Goal: Check status: Check status

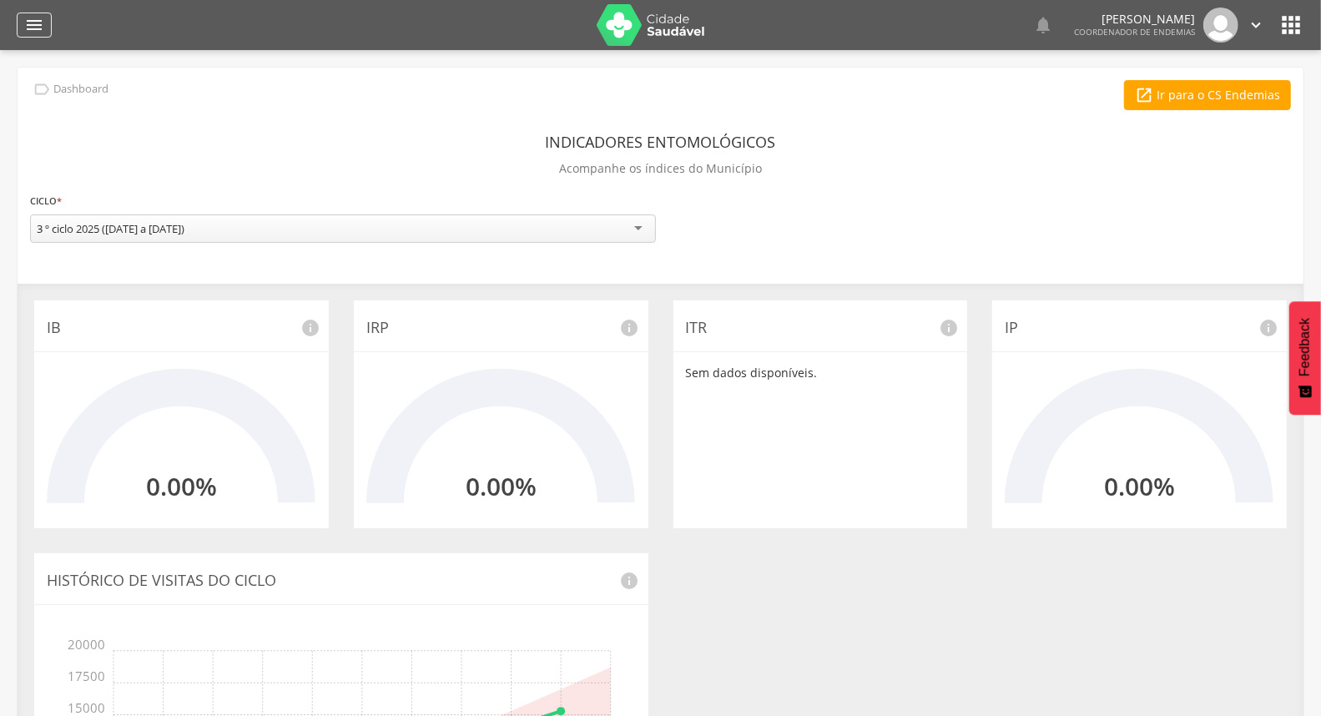
click at [47, 26] on div "" at bounding box center [34, 25] width 35 height 25
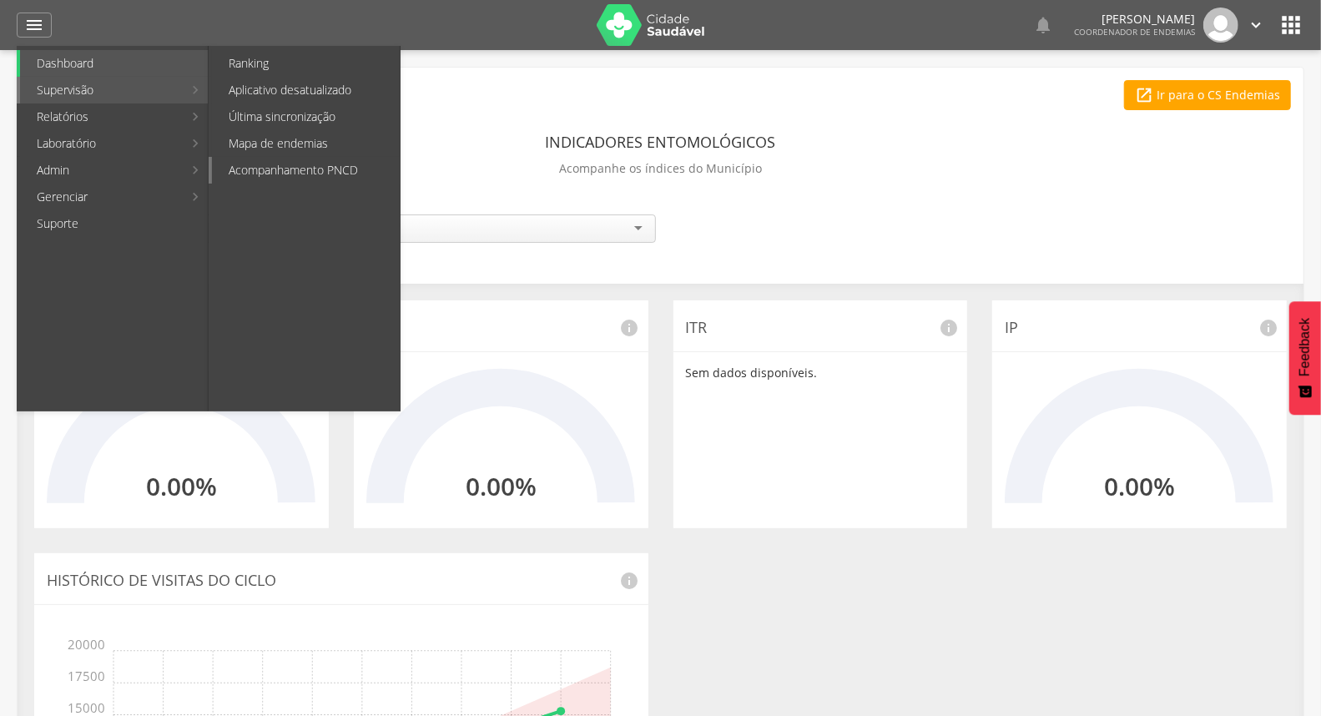
click at [297, 168] on link "Acompanhamento PNCD" at bounding box center [306, 170] width 188 height 27
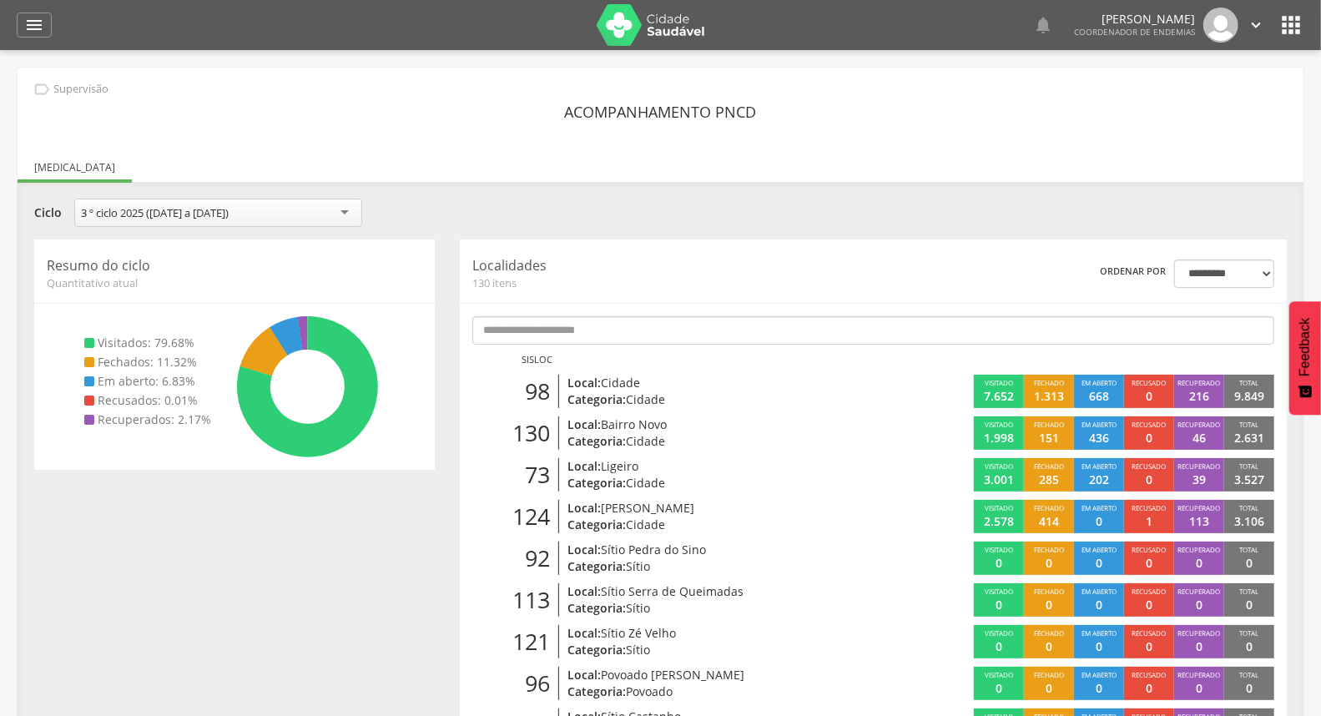
click at [1257, 18] on icon "" at bounding box center [1256, 25] width 18 height 18
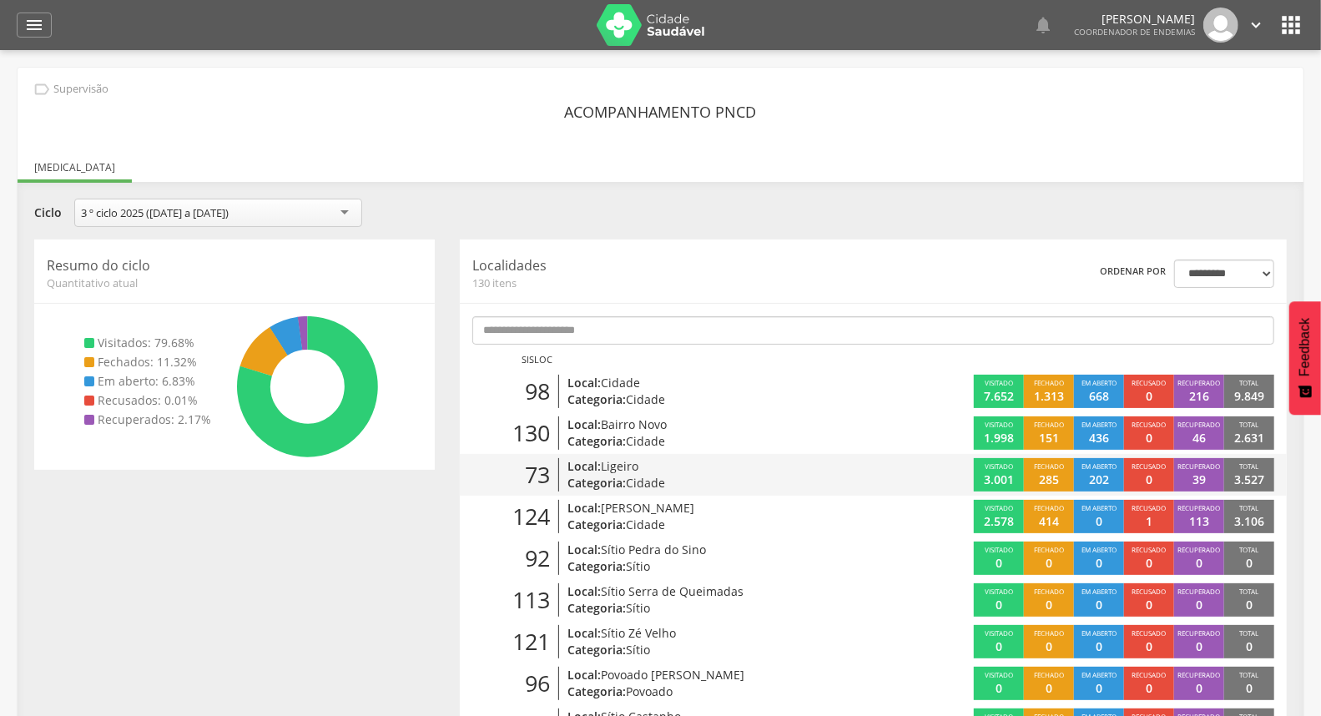
click at [910, 476] on div "Visitado 3.001 Fechado 285 Em aberto 202 Recusado 0 Recuperado 39 Total 3.527" at bounding box center [1080, 474] width 413 height 33
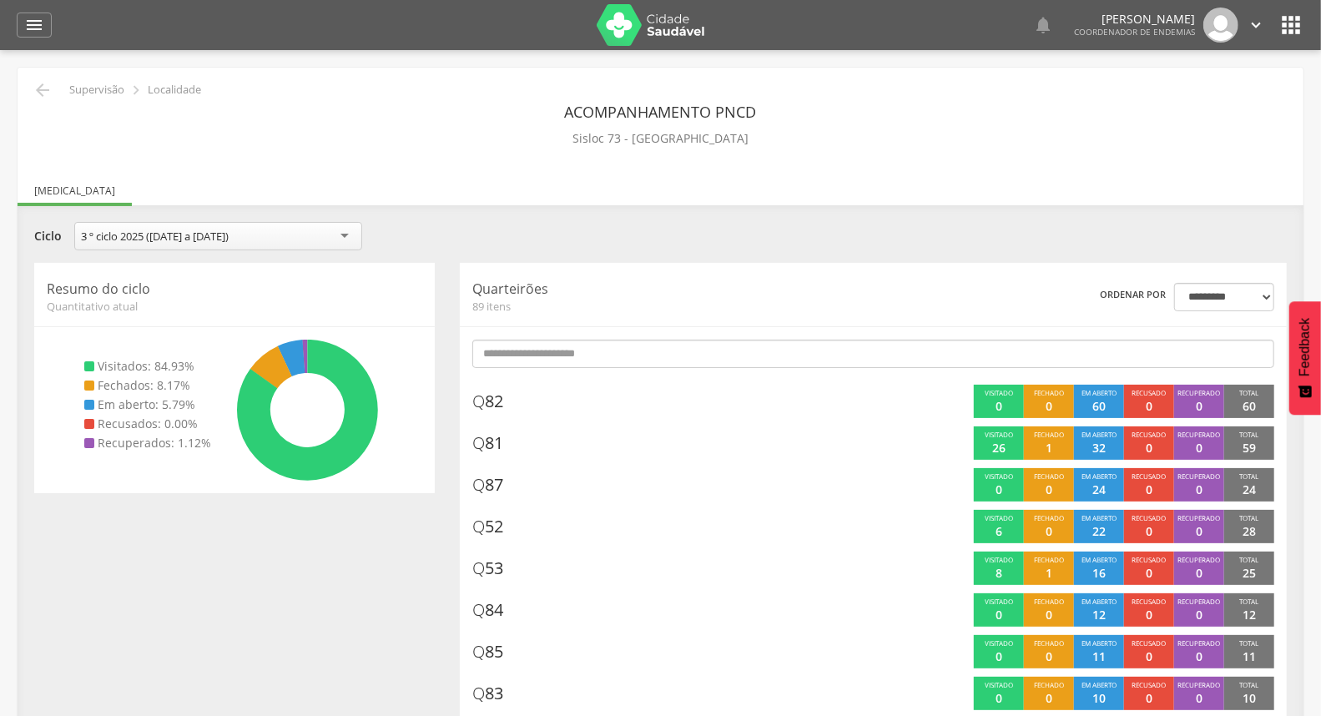
click at [1127, 97] on div "Acompanhamento PNCD Sisloc 73 - [GEOGRAPHIC_DATA]" at bounding box center [660, 123] width 1261 height 53
click at [39, 90] on icon "" at bounding box center [43, 90] width 20 height 20
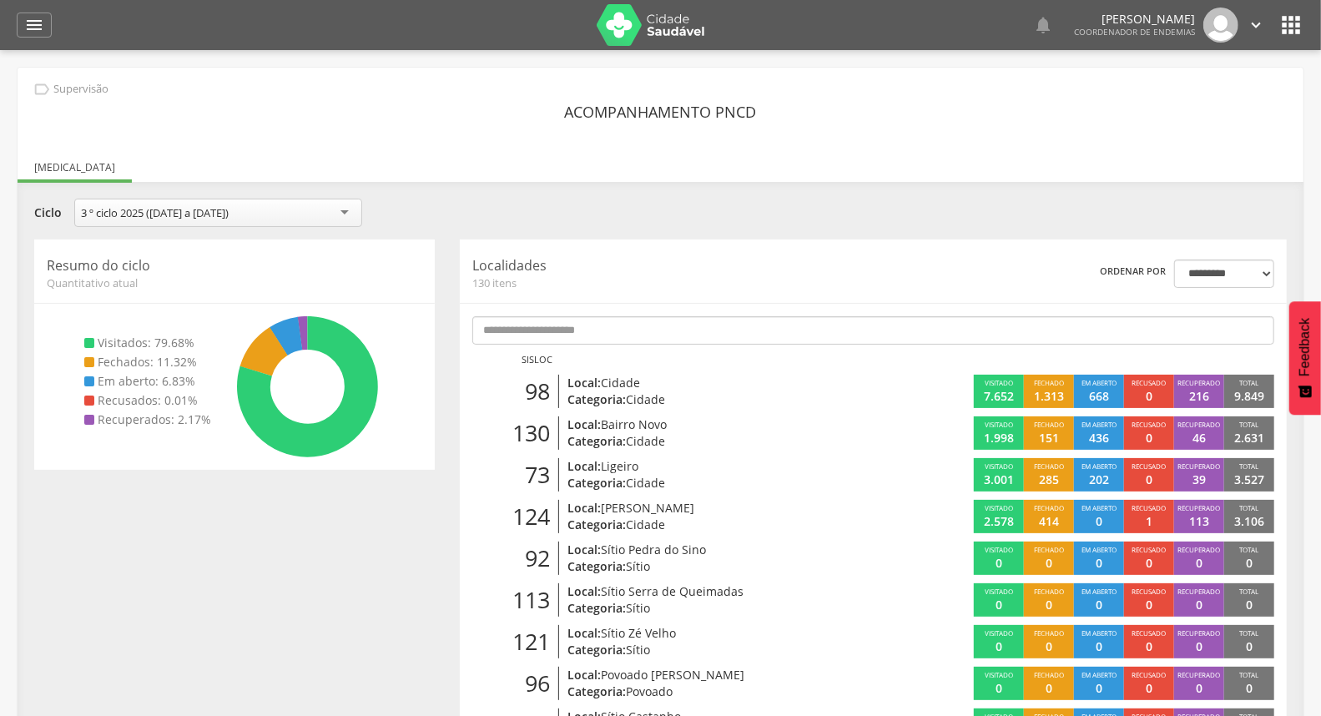
click at [1256, 20] on icon "" at bounding box center [1256, 25] width 18 height 18
click at [1208, 92] on link "Sair" at bounding box center [1198, 96] width 132 height 21
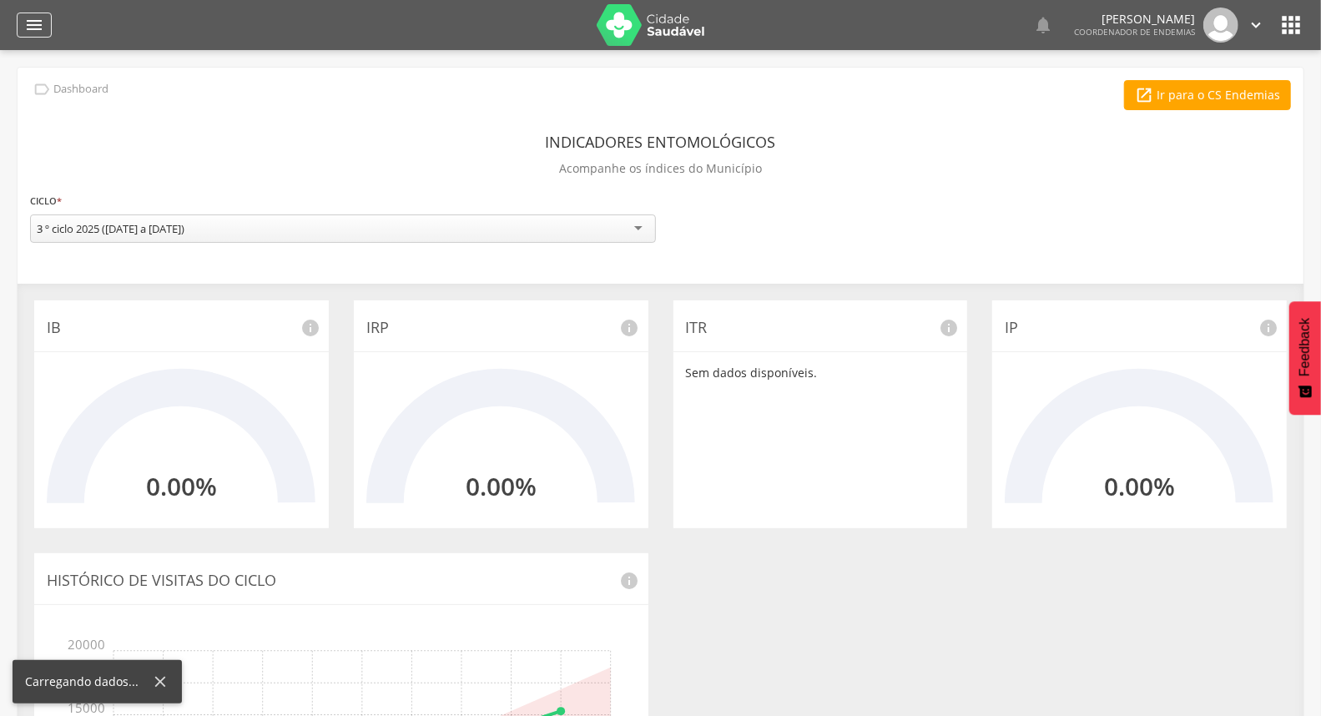
click at [38, 21] on icon "" at bounding box center [34, 25] width 20 height 20
click at [30, 23] on icon "" at bounding box center [34, 25] width 20 height 20
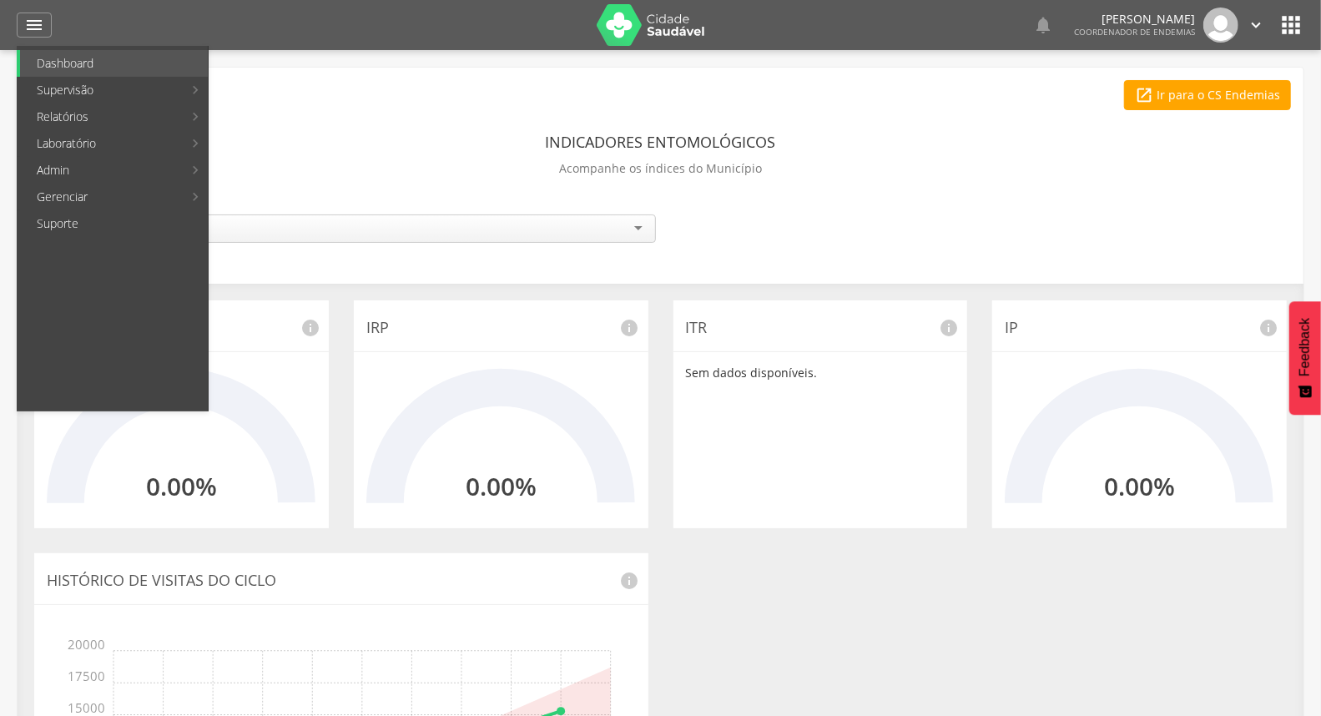
click at [587, 134] on header "Indicadores Entomológicos" at bounding box center [661, 142] width 230 height 30
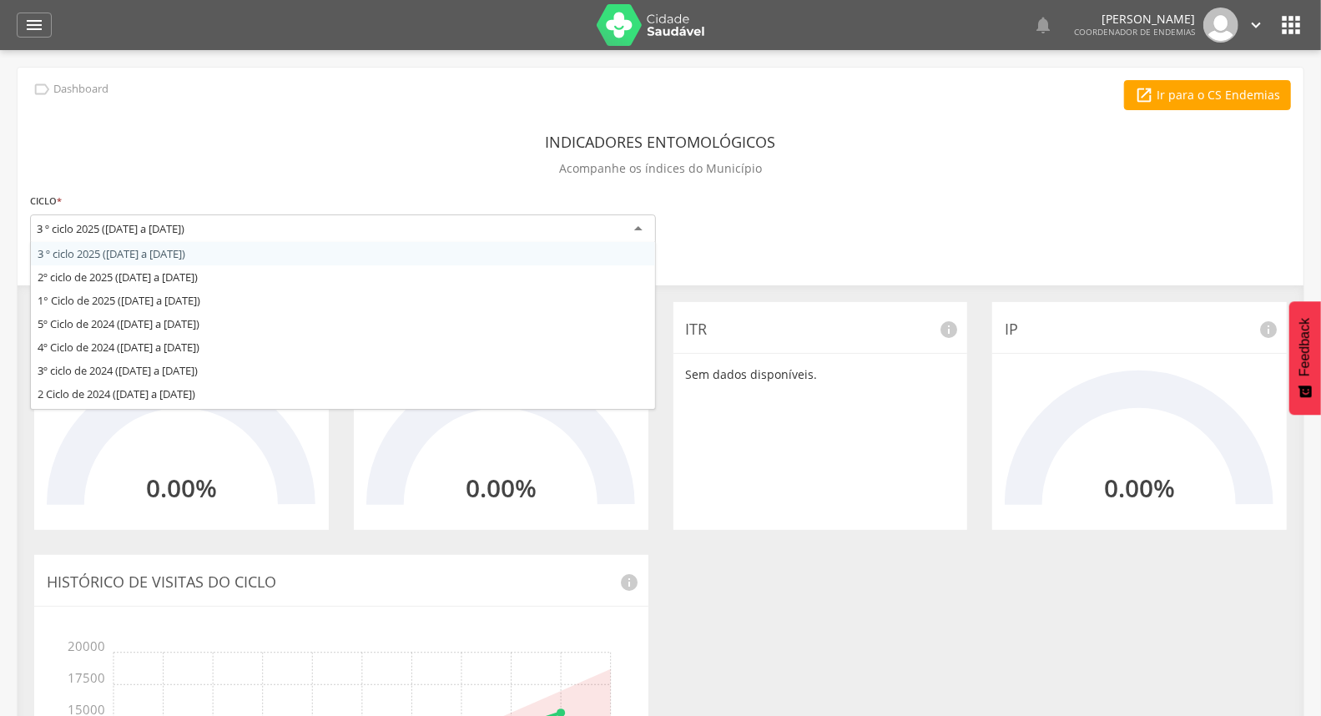
click at [576, 240] on div "3 º ciclo 2025 ([DATE] a [DATE])" at bounding box center [343, 229] width 626 height 30
click at [310, 169] on div "Indicadores Entomológicos Acompanhe os índices do Município" at bounding box center [660, 158] width 1261 height 62
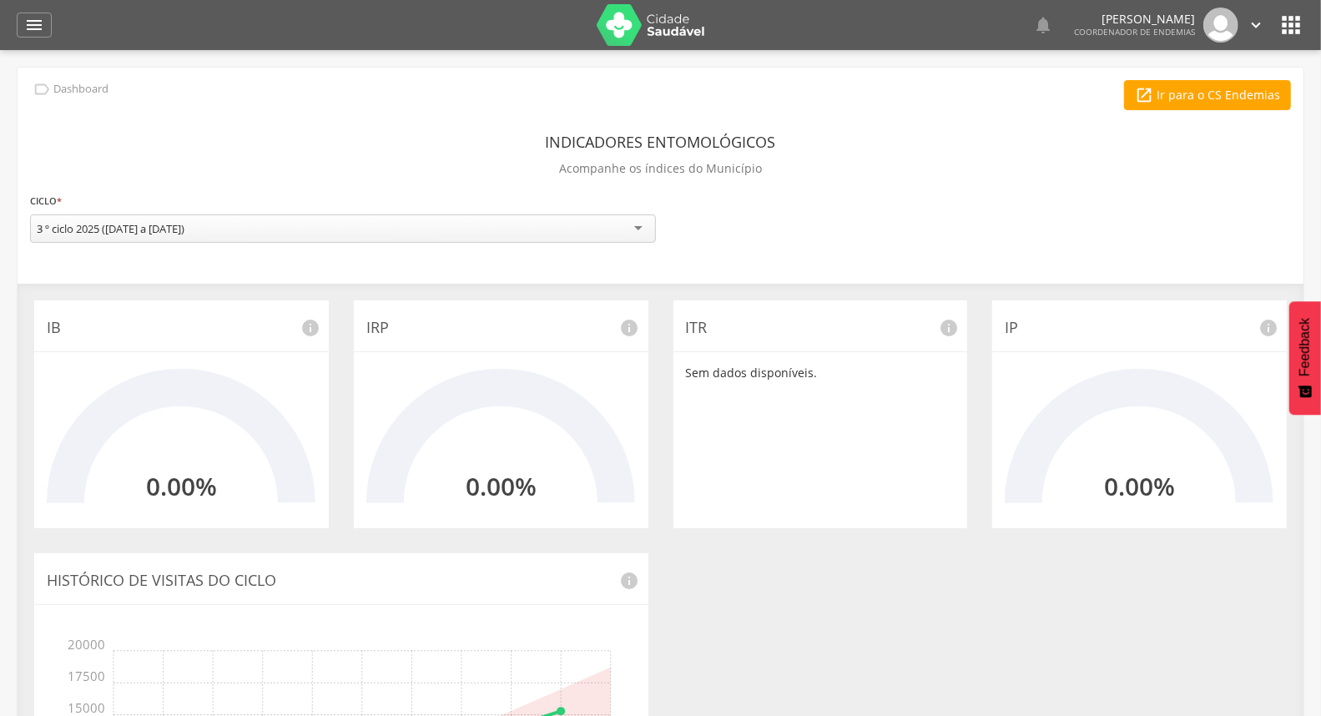
click at [1263, 25] on icon "" at bounding box center [1256, 25] width 18 height 18
click at [1179, 90] on link "Sair" at bounding box center [1198, 96] width 132 height 21
